Goal: Task Accomplishment & Management: Manage account settings

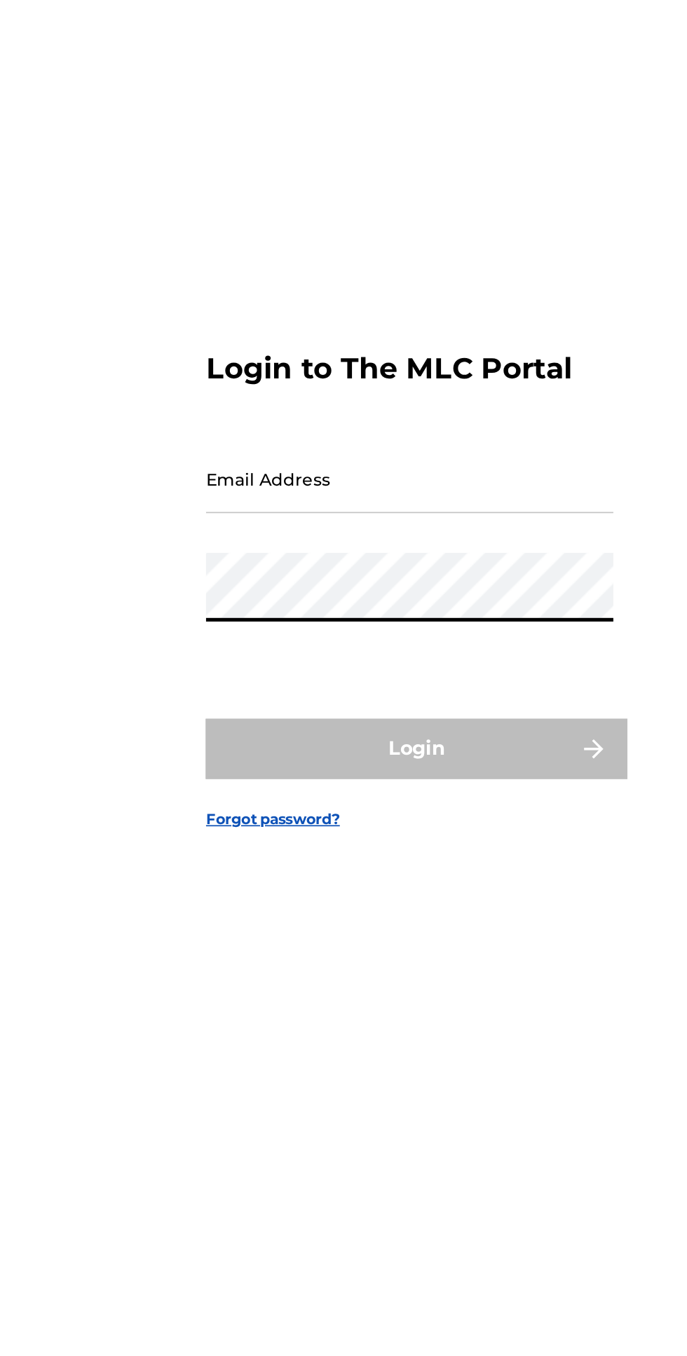
type input "[EMAIL_ADDRESS][DOMAIN_NAME]"
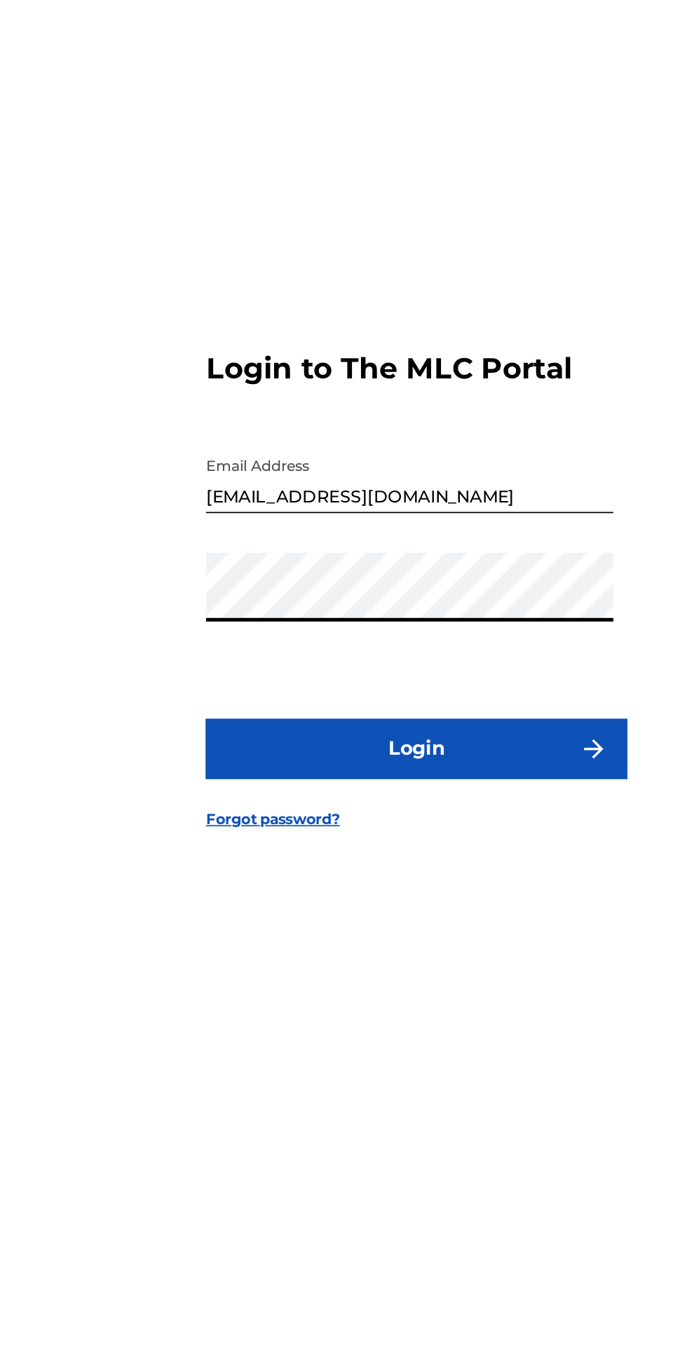
click at [382, 814] on button "Login" at bounding box center [343, 796] width 245 height 35
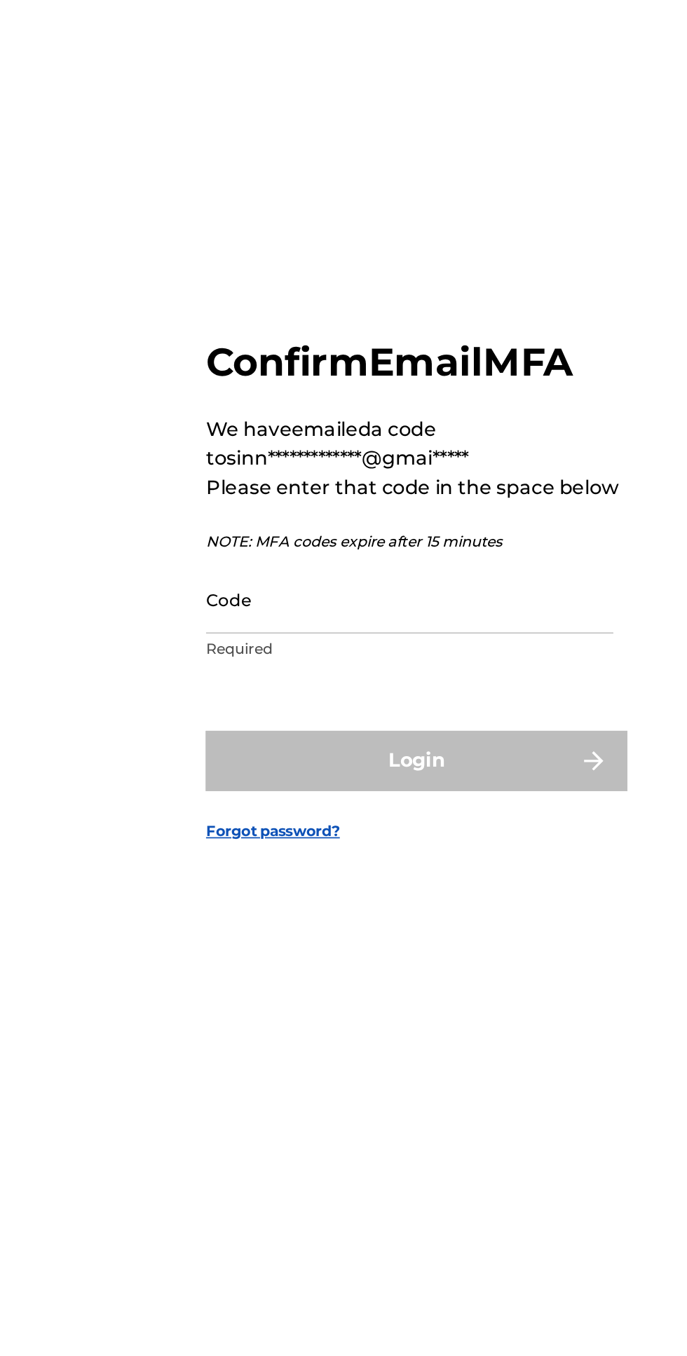
scroll to position [7, 0]
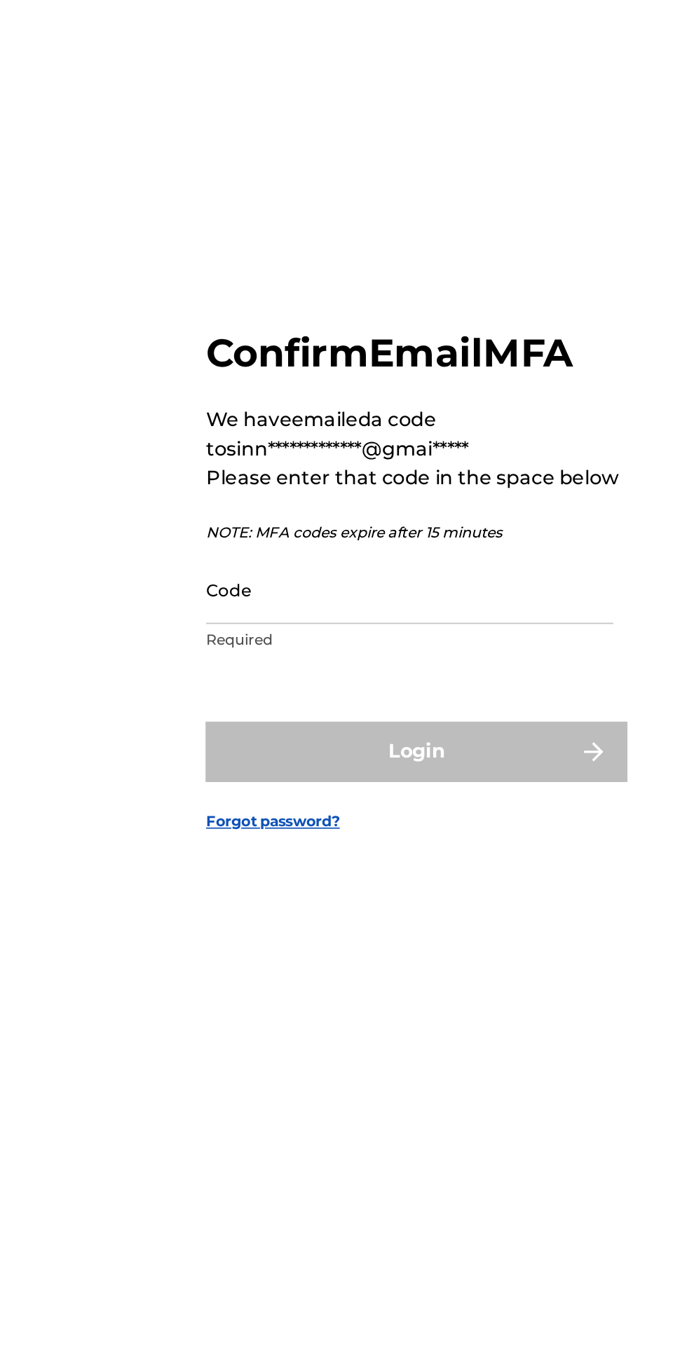
click at [358, 722] on input "Code" at bounding box center [339, 702] width 237 height 40
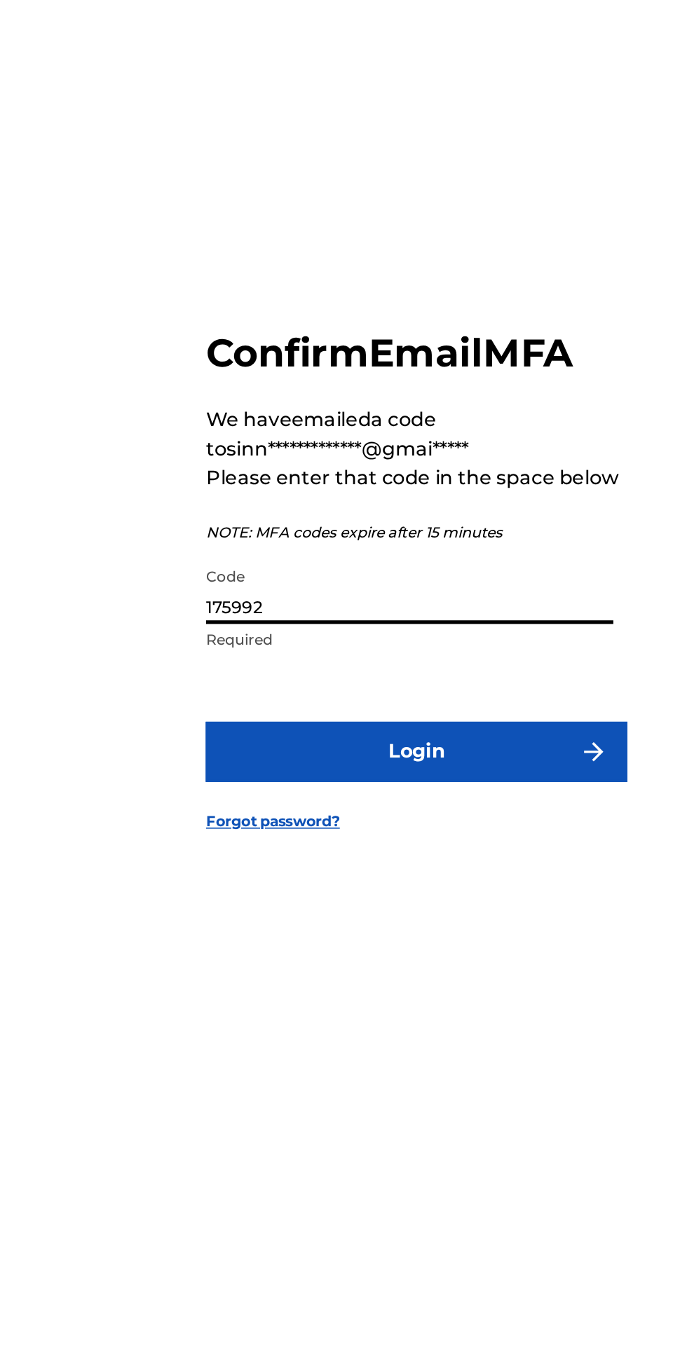
type input "175992"
click at [395, 814] on button "Login" at bounding box center [343, 796] width 245 height 35
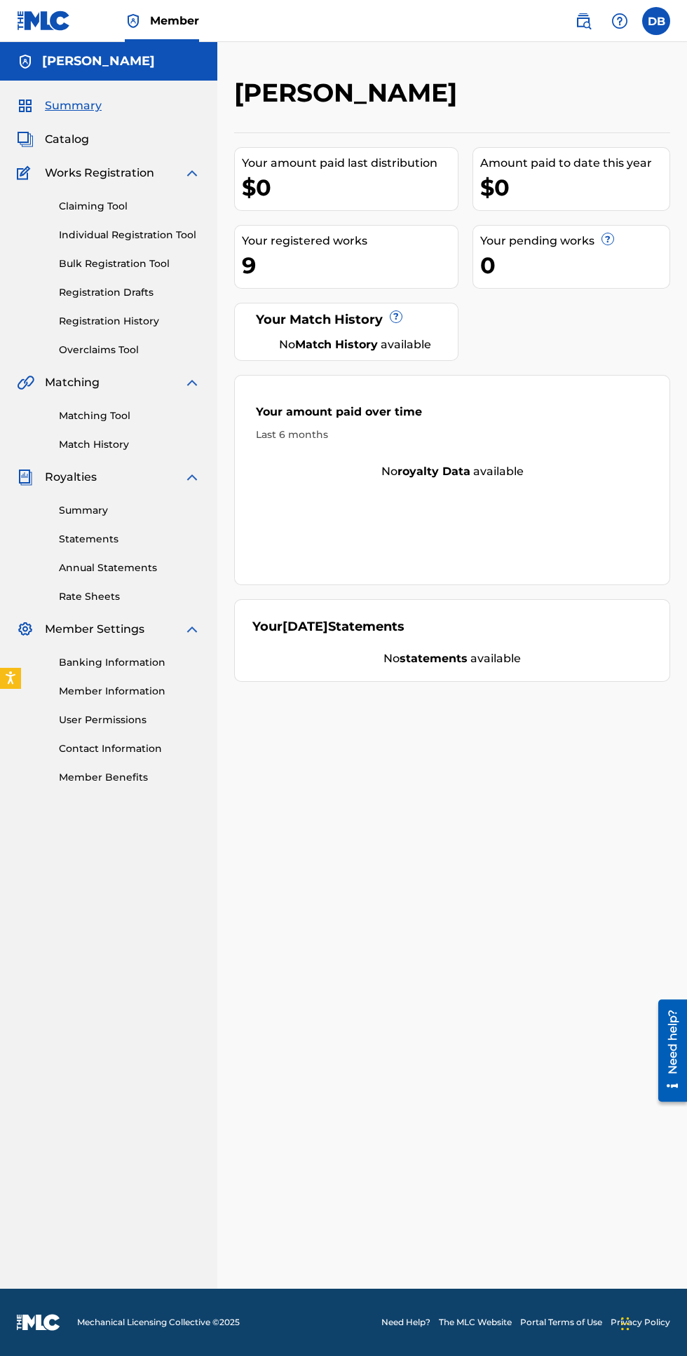
scroll to position [7, 0]
click at [62, 314] on link "Registration History" at bounding box center [130, 321] width 142 height 15
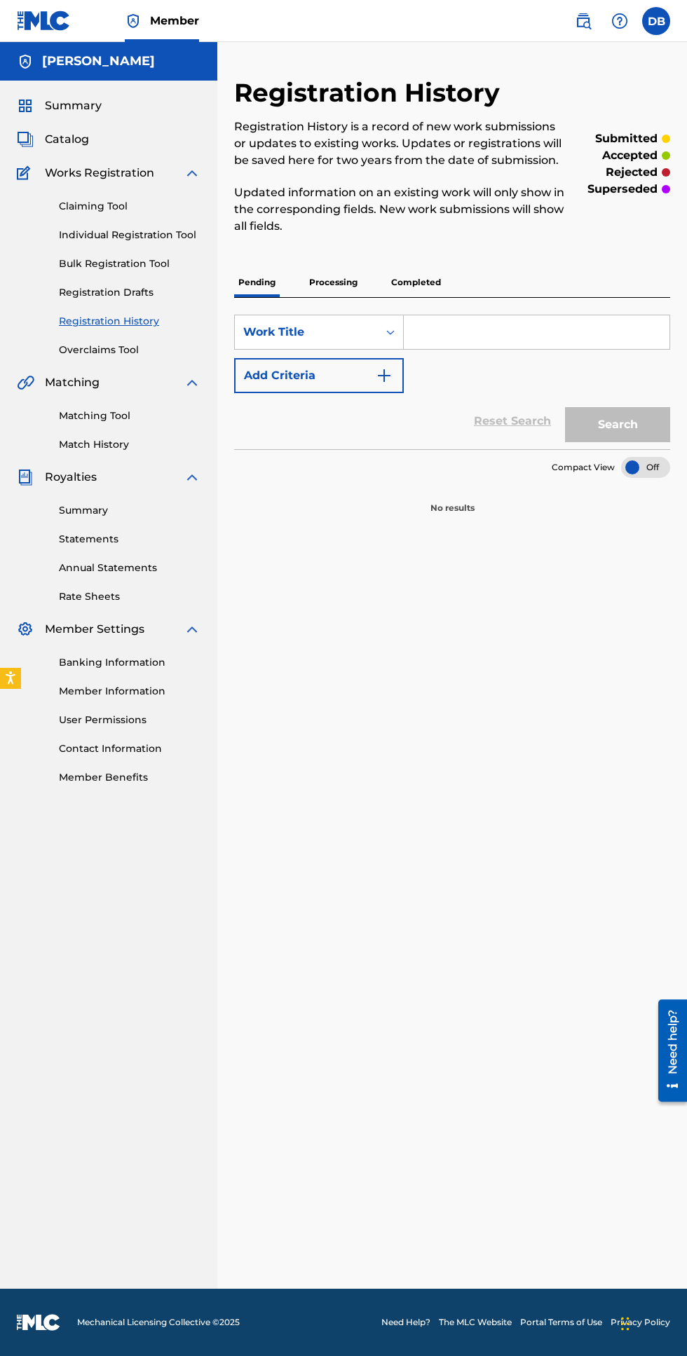
click at [345, 275] on p "Processing" at bounding box center [333, 282] width 57 height 29
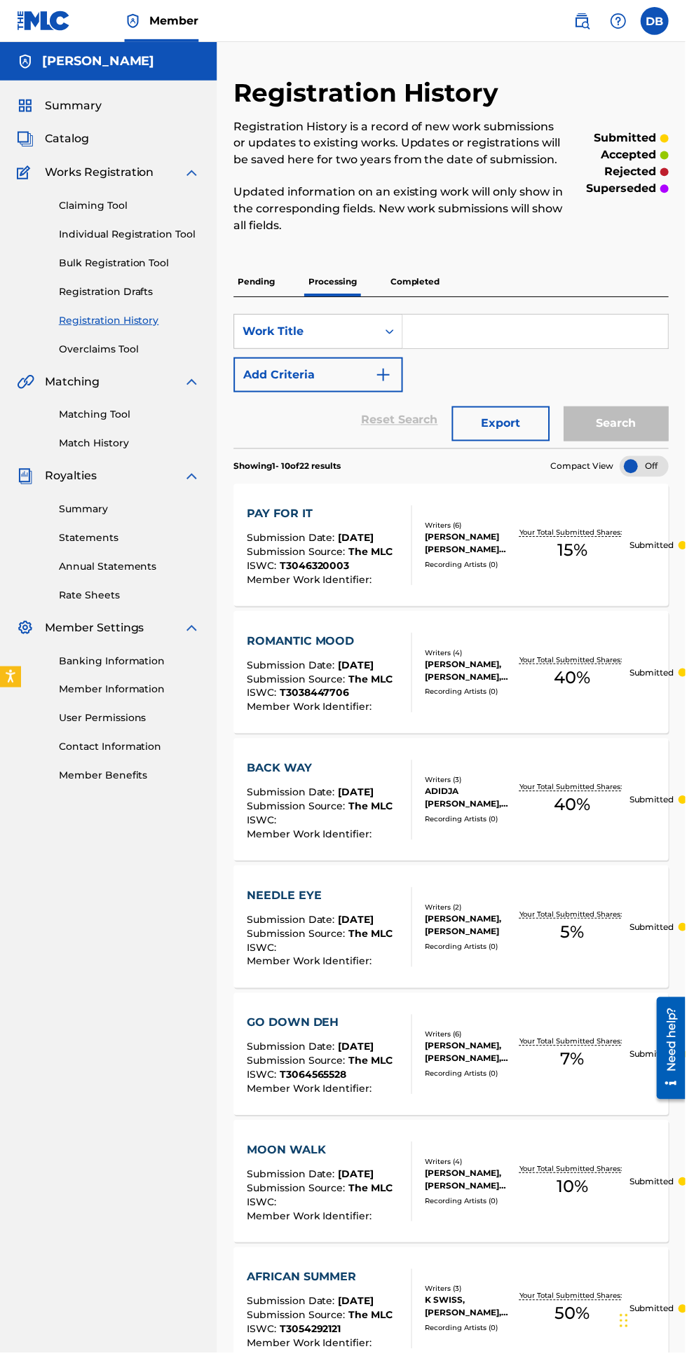
click at [409, 281] on p "Completed" at bounding box center [416, 282] width 58 height 29
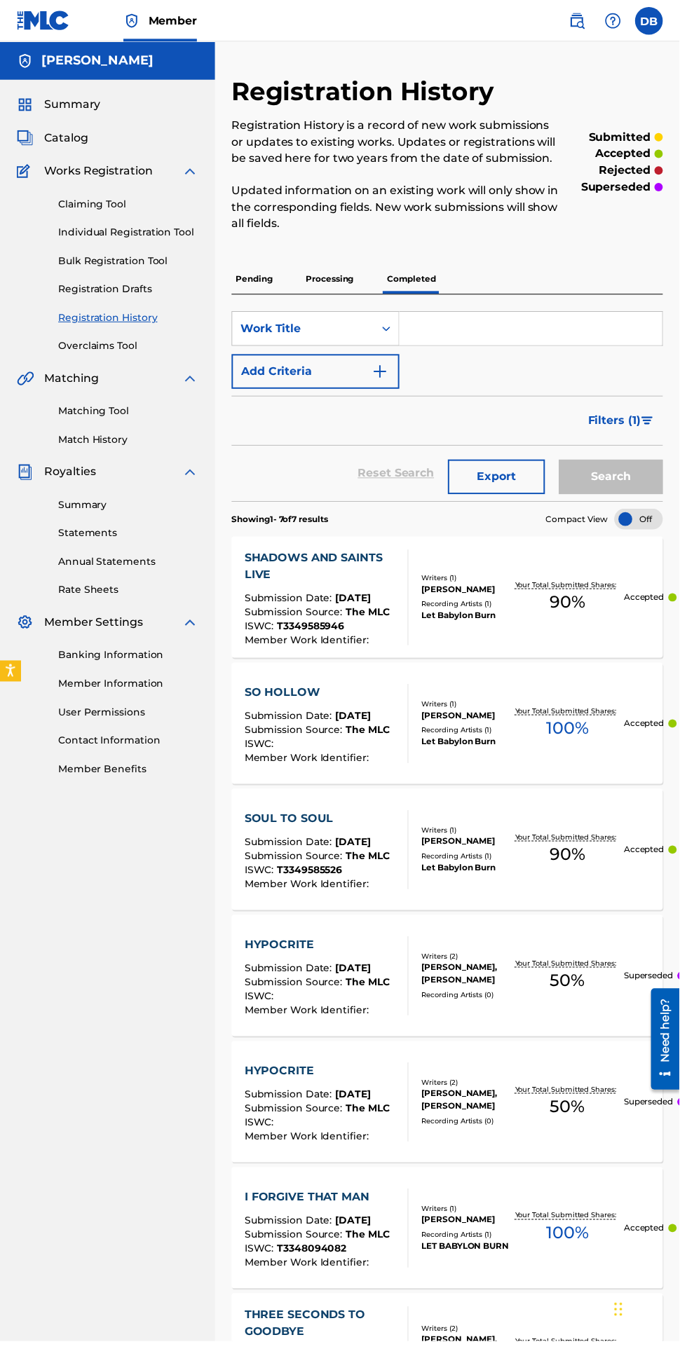
click at [75, 421] on link "Matching Tool" at bounding box center [130, 416] width 142 height 15
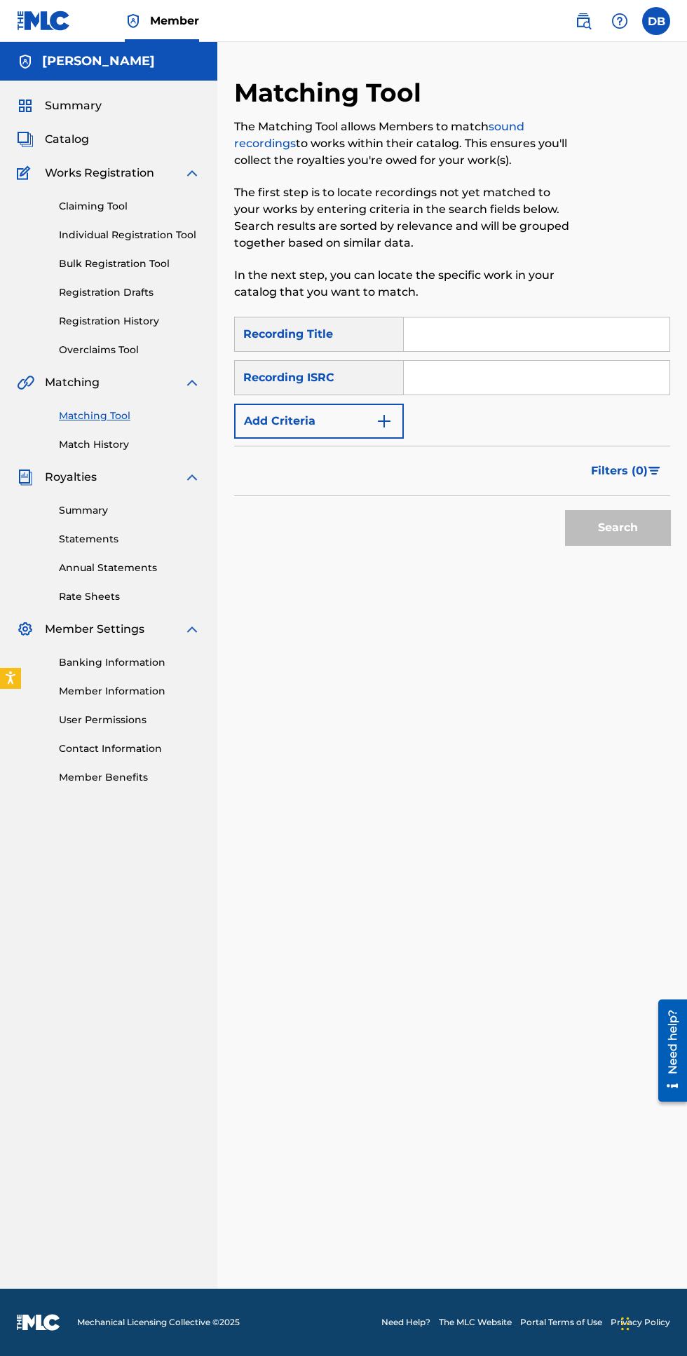
click at [303, 419] on button "Add Criteria" at bounding box center [319, 421] width 170 height 35
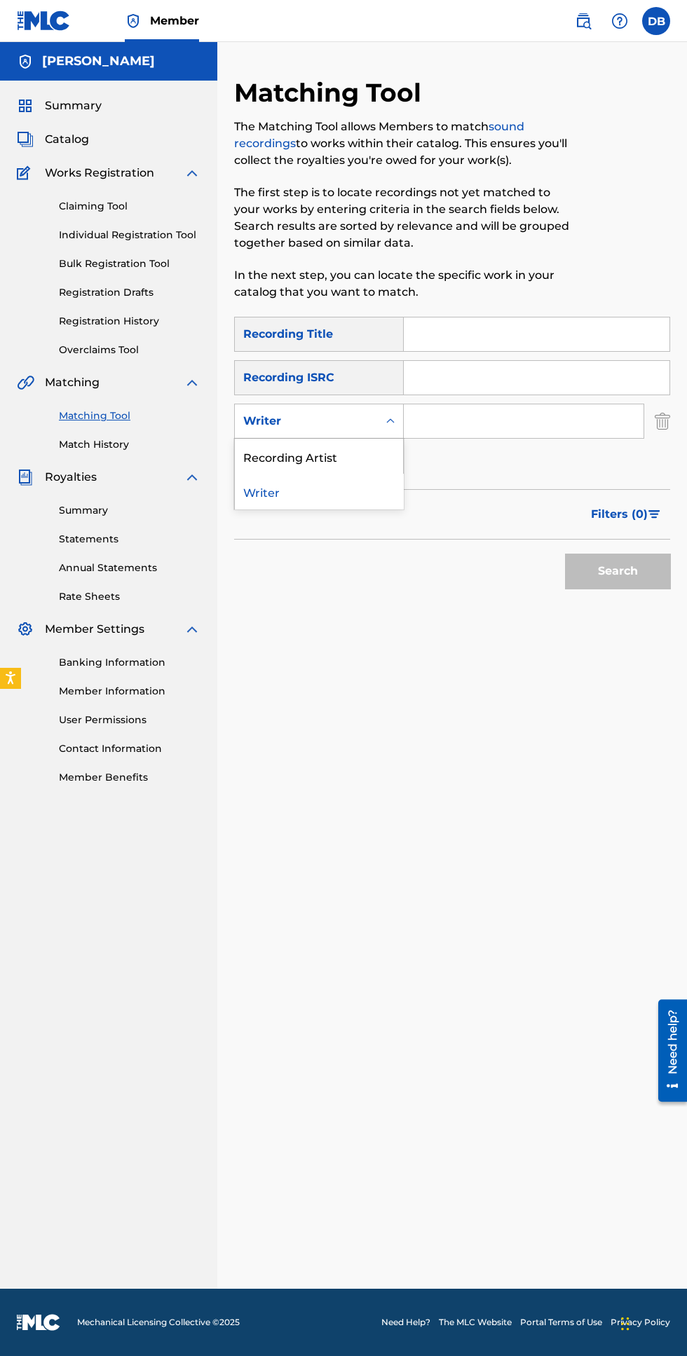
click at [275, 451] on div "Recording Artist" at bounding box center [319, 456] width 168 height 35
click at [38, 143] on link "Catalog" at bounding box center [53, 139] width 72 height 17
